Goal: Task Accomplishment & Management: Complete application form

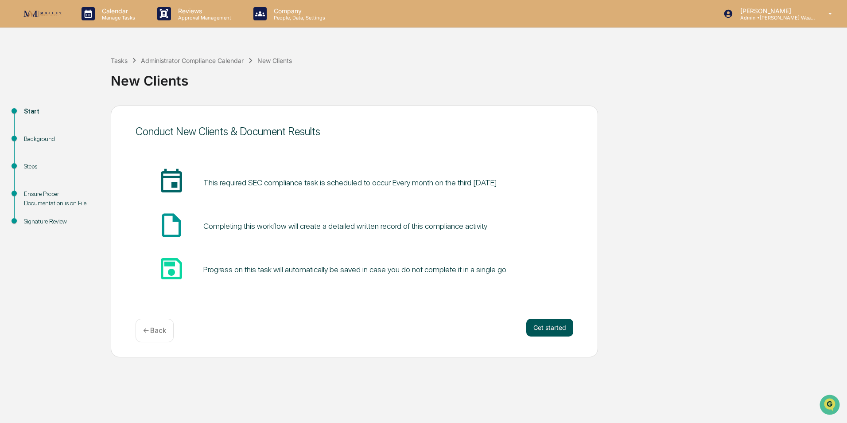
click at [547, 322] on button "Get started" at bounding box center [549, 328] width 47 height 18
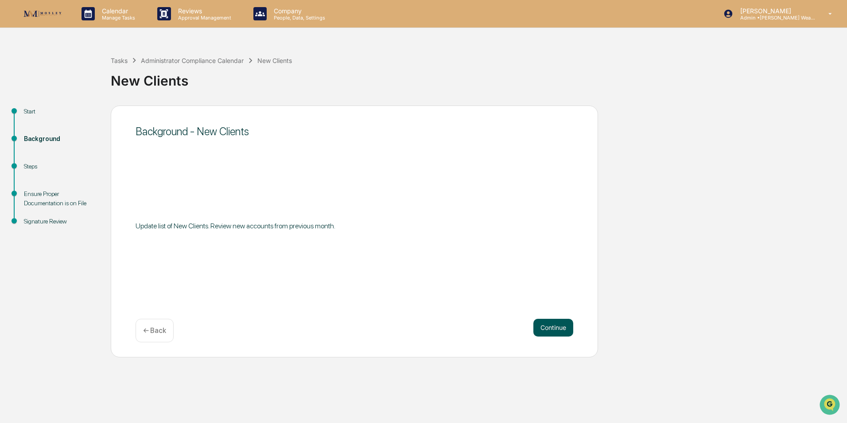
click at [549, 325] on button "Continue" at bounding box center [553, 328] width 40 height 18
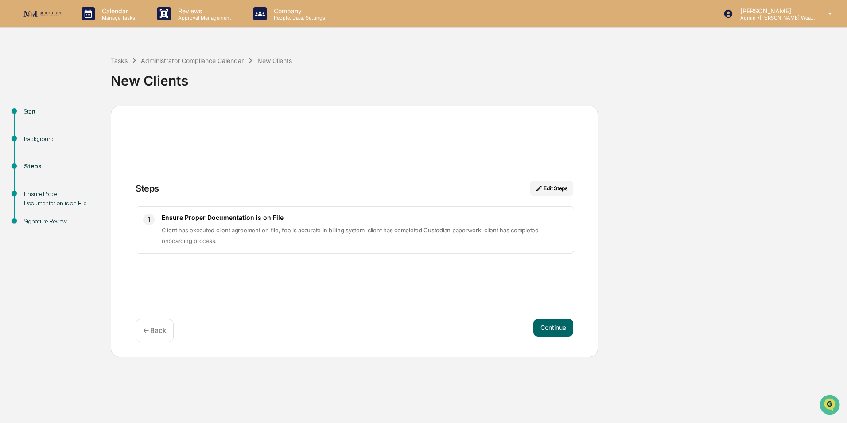
click at [549, 325] on button "Continue" at bounding box center [553, 328] width 40 height 18
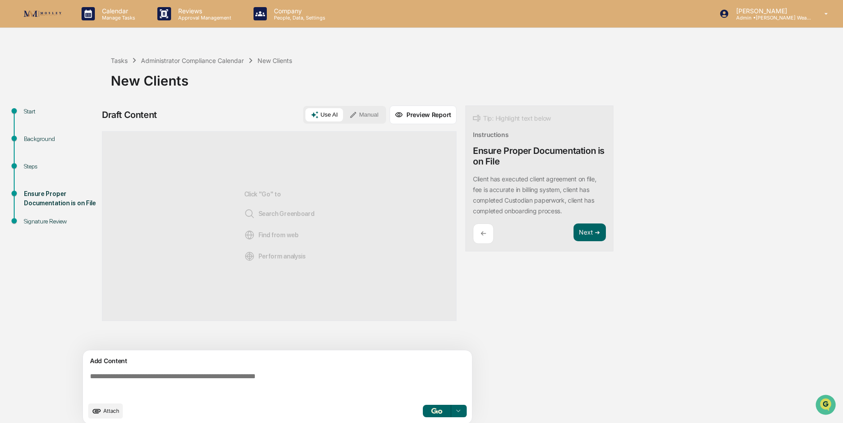
click at [428, 115] on button "Preview Report" at bounding box center [422, 114] width 67 height 19
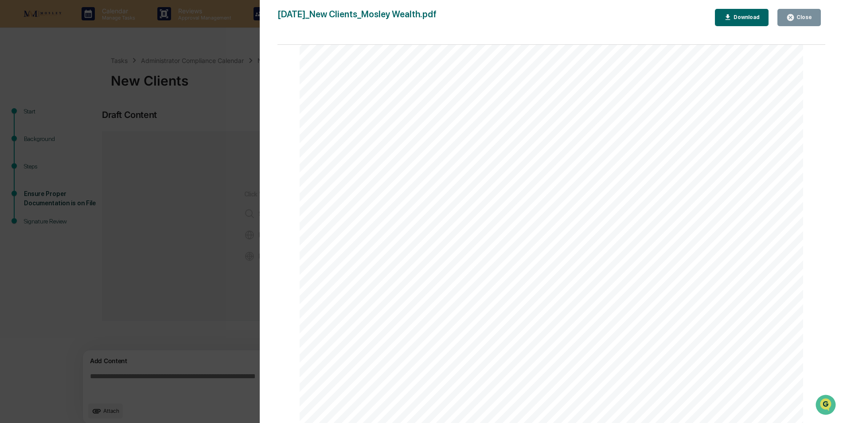
scroll to position [7, 0]
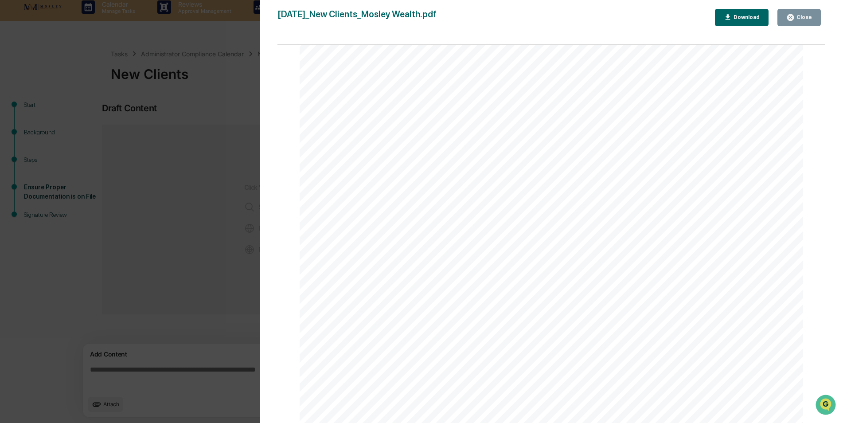
click at [792, 16] on icon "button" at bounding box center [790, 17] width 8 height 8
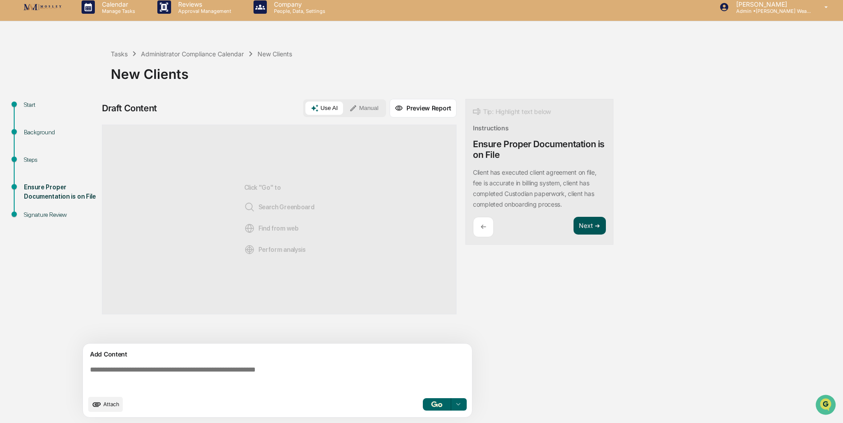
click at [591, 225] on button "Next ➔" at bounding box center [589, 226] width 32 height 18
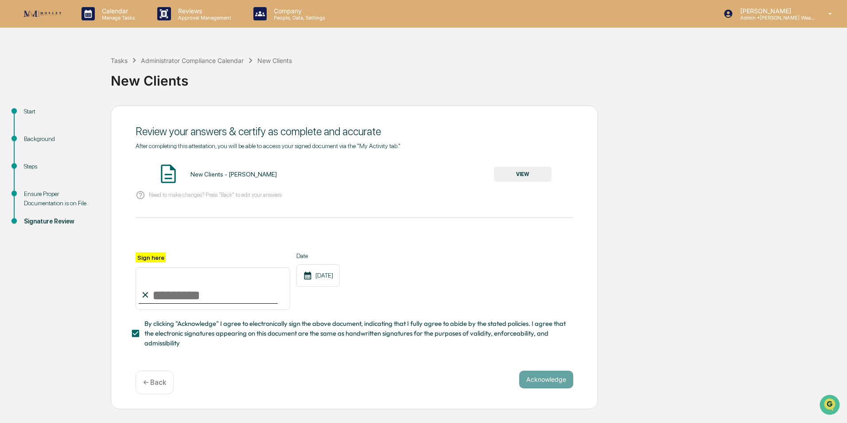
click at [196, 297] on input "Sign here" at bounding box center [213, 288] width 155 height 43
type input "**********"
click at [551, 381] on button "Acknowledge" at bounding box center [546, 379] width 54 height 18
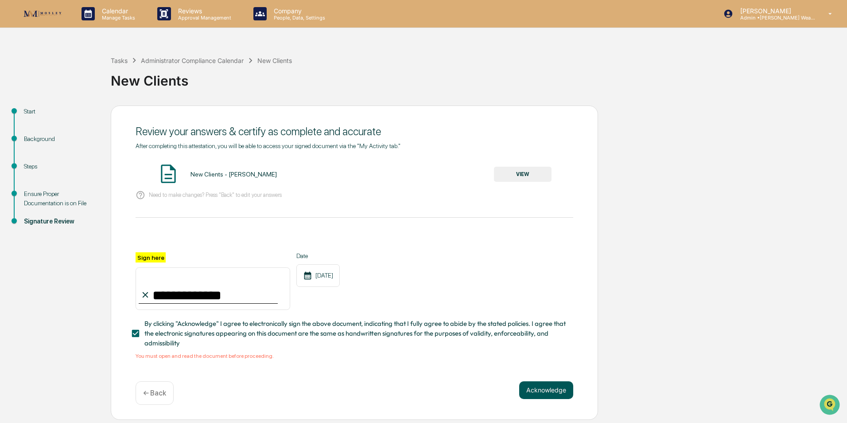
click at [548, 393] on button "Acknowledge" at bounding box center [546, 390] width 54 height 18
click at [529, 175] on button "VIEW" at bounding box center [523, 174] width 58 height 15
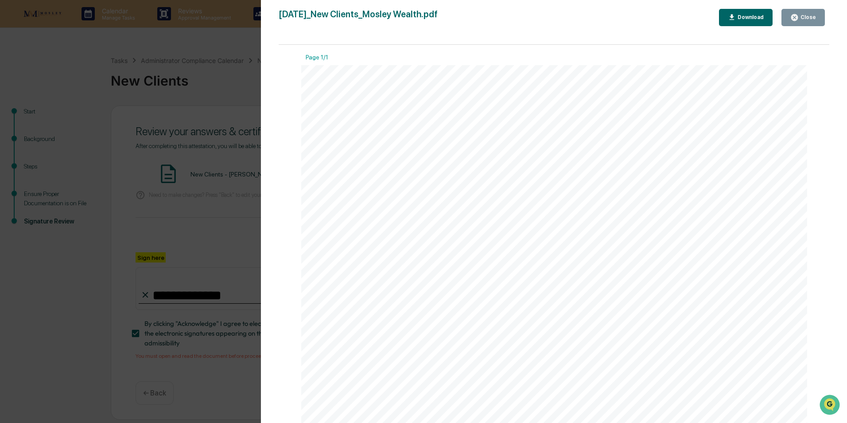
click at [804, 13] on button "Close" at bounding box center [803, 17] width 43 height 17
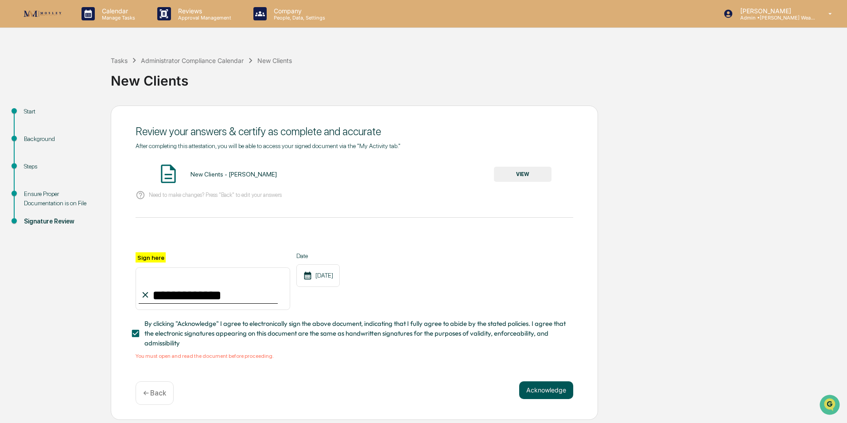
click at [555, 393] on button "Acknowledge" at bounding box center [546, 390] width 54 height 18
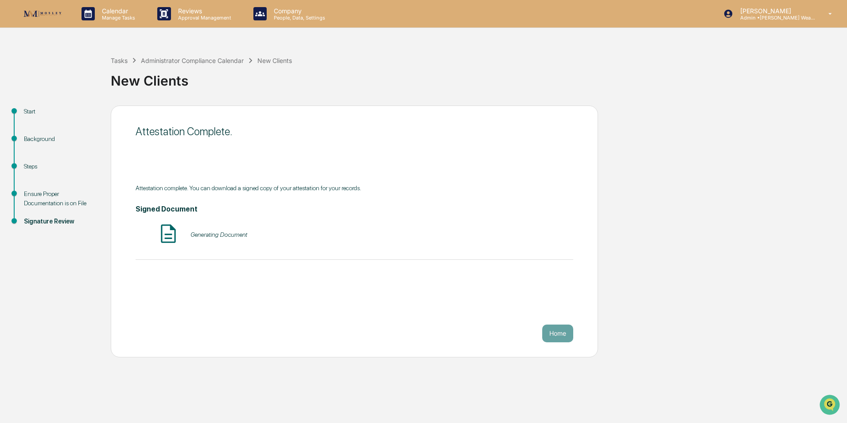
click at [550, 334] on button "Home" at bounding box center [557, 333] width 31 height 18
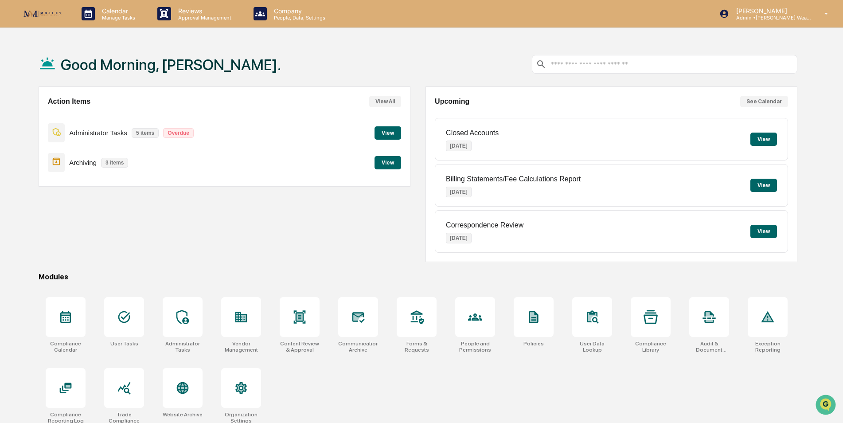
click at [385, 132] on button "View" at bounding box center [387, 132] width 27 height 13
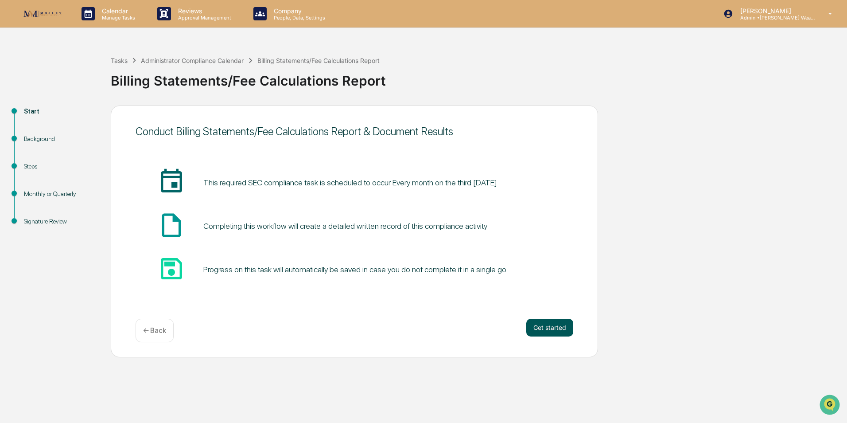
click at [546, 325] on button "Get started" at bounding box center [549, 328] width 47 height 18
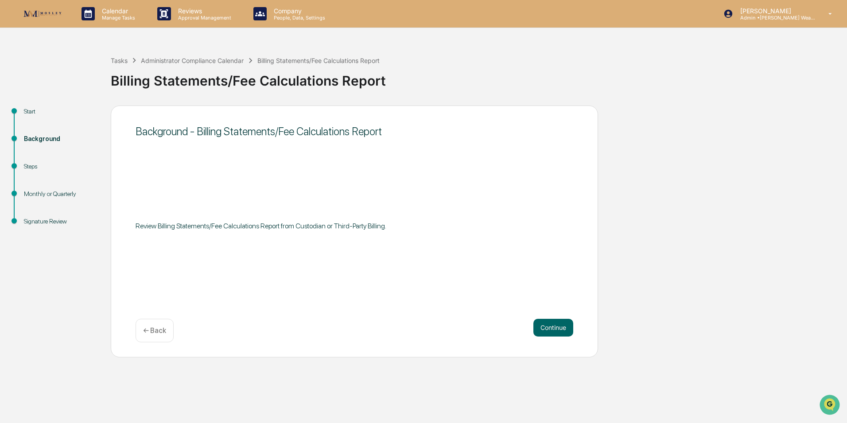
click at [546, 325] on button "Continue" at bounding box center [553, 328] width 40 height 18
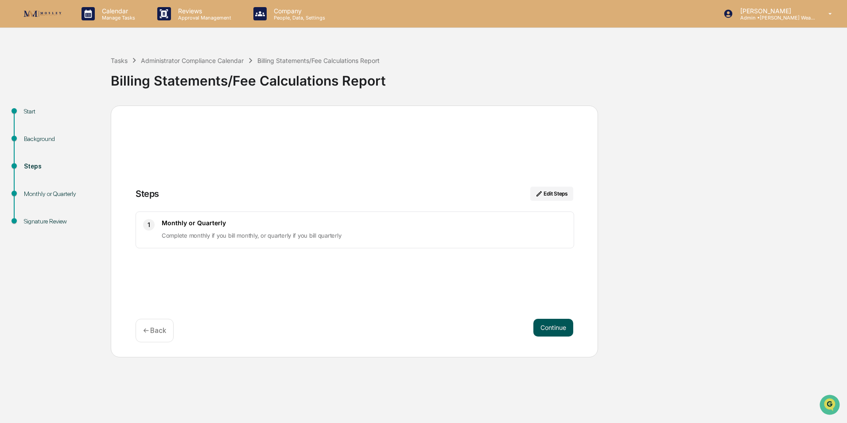
click at [551, 327] on button "Continue" at bounding box center [553, 328] width 40 height 18
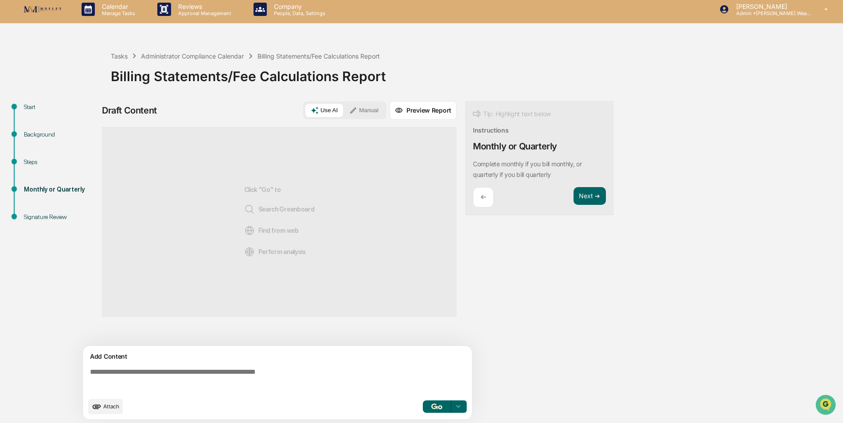
scroll to position [7, 0]
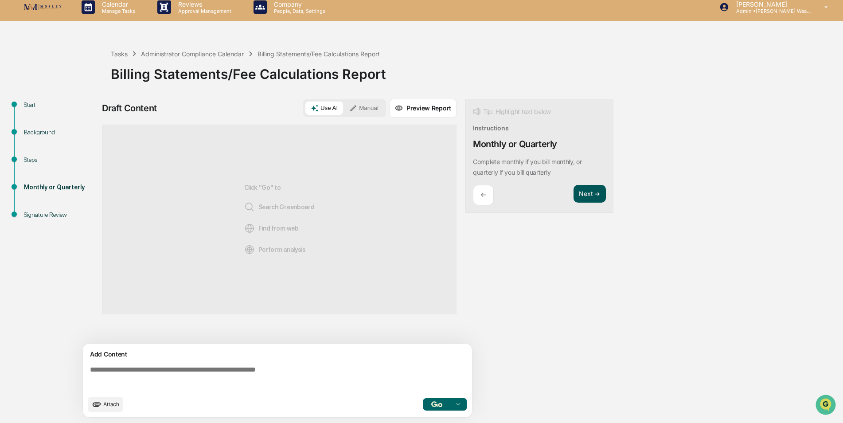
click at [581, 193] on button "Next ➔" at bounding box center [589, 194] width 32 height 18
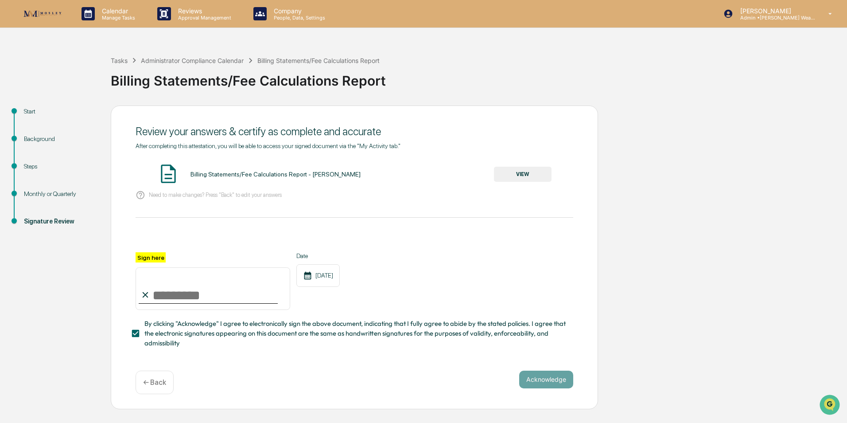
click at [523, 175] on button "VIEW" at bounding box center [523, 174] width 58 height 15
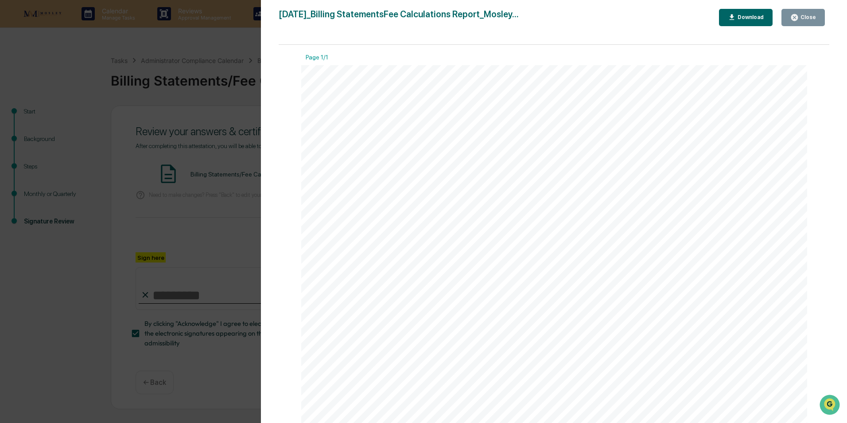
click at [798, 19] on icon "button" at bounding box center [794, 17] width 7 height 7
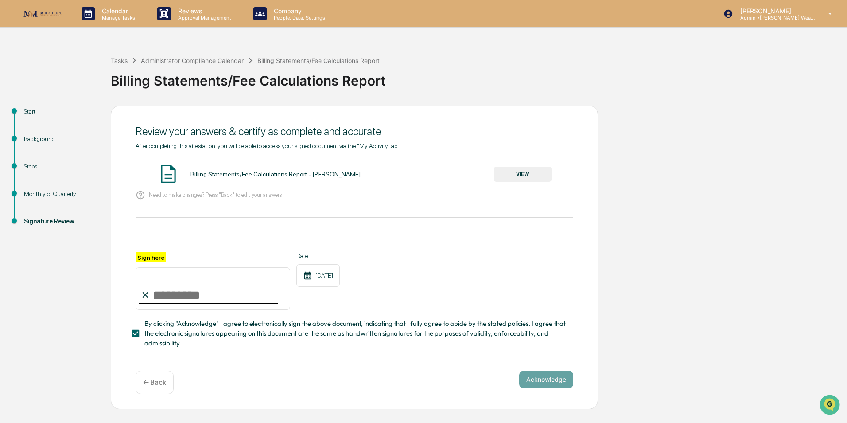
click at [210, 299] on input "Sign here" at bounding box center [213, 288] width 155 height 43
type input "**********"
click at [542, 377] on button "Acknowledge" at bounding box center [546, 379] width 54 height 18
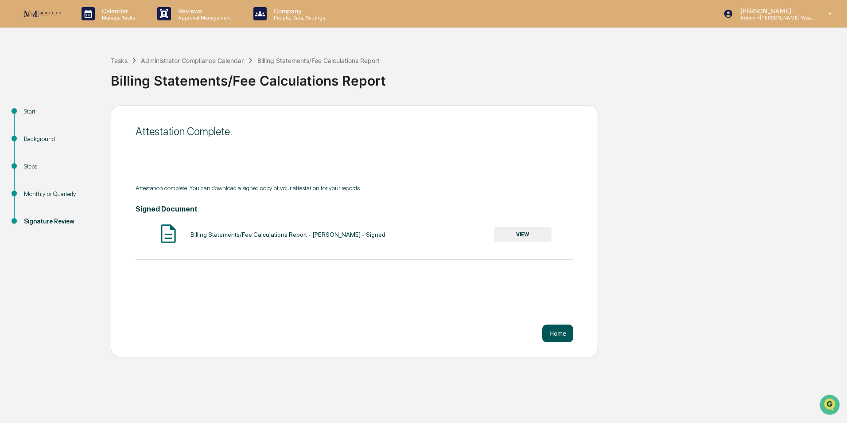
click at [558, 335] on button "Home" at bounding box center [557, 333] width 31 height 18
